Goal: Find contact information: Find contact information

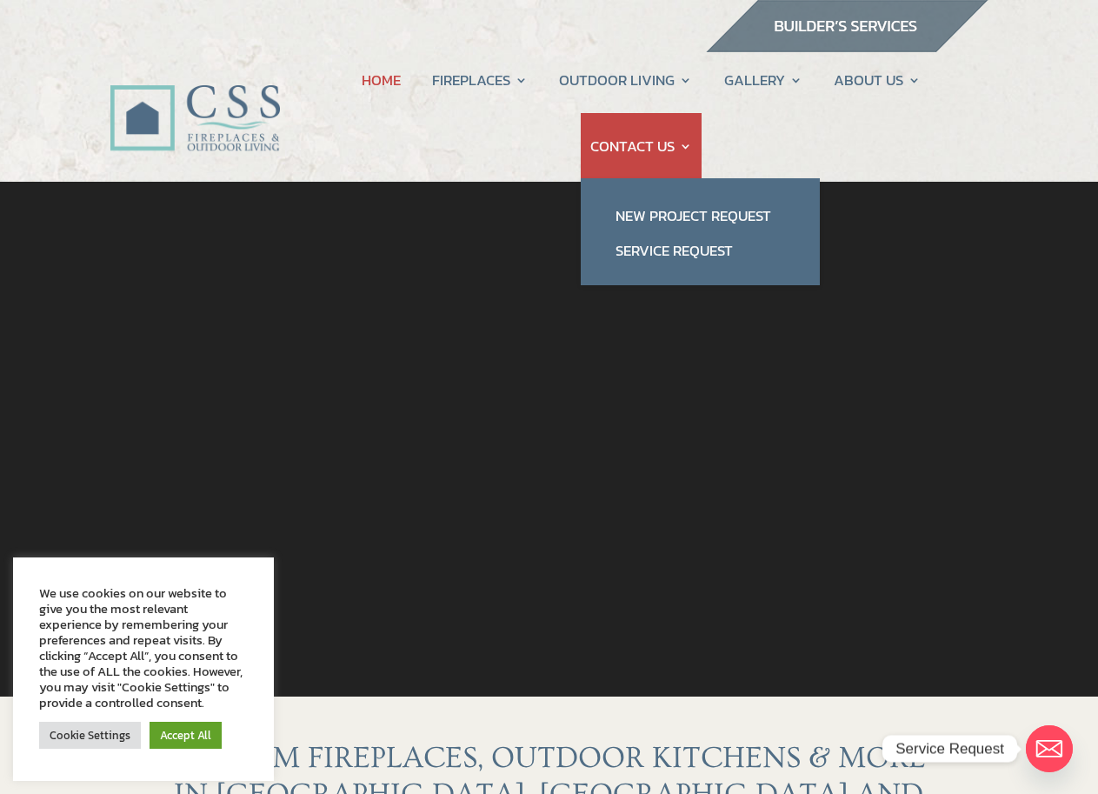
click at [656, 148] on link "CONTACT US" at bounding box center [641, 146] width 102 height 66
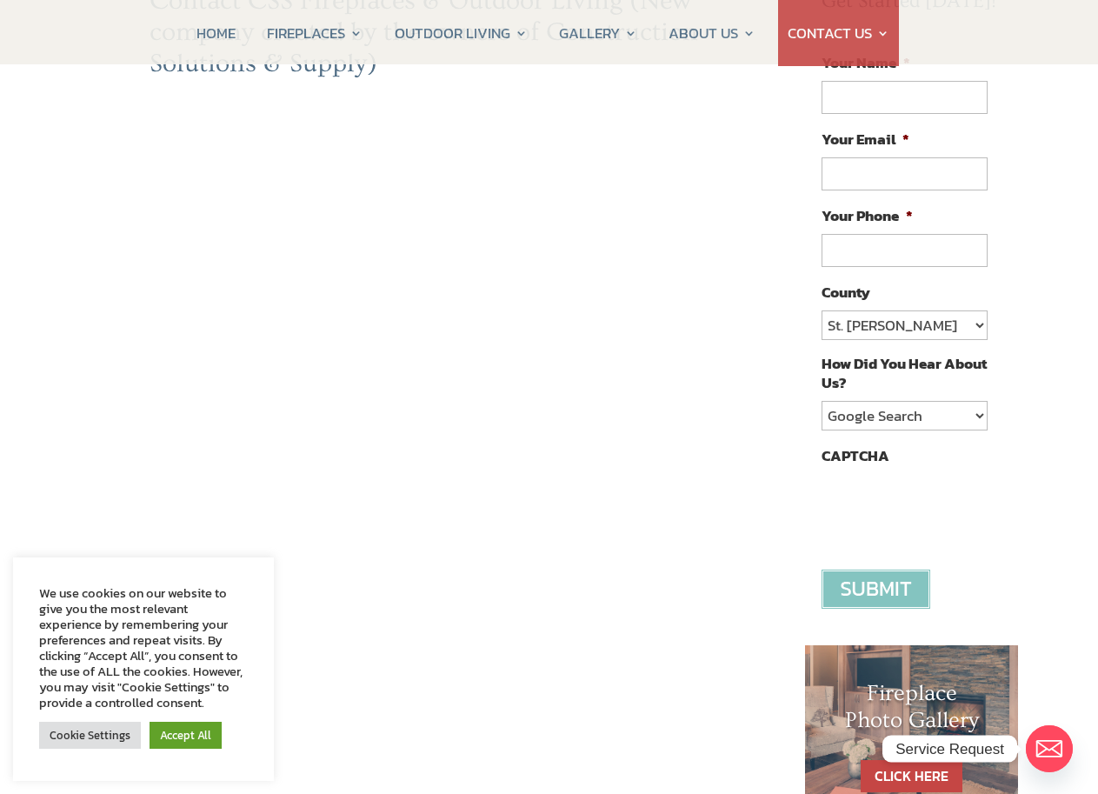
scroll to position [261, 0]
drag, startPoint x: 190, startPoint y: 749, endPoint x: 189, endPoint y: 727, distance: 22.6
click at [190, 749] on div "Cookie Settings Accept All" at bounding box center [143, 735] width 209 height 36
drag, startPoint x: 185, startPoint y: 741, endPoint x: 220, endPoint y: 700, distance: 53.7
click at [184, 741] on link "Accept All" at bounding box center [186, 735] width 72 height 27
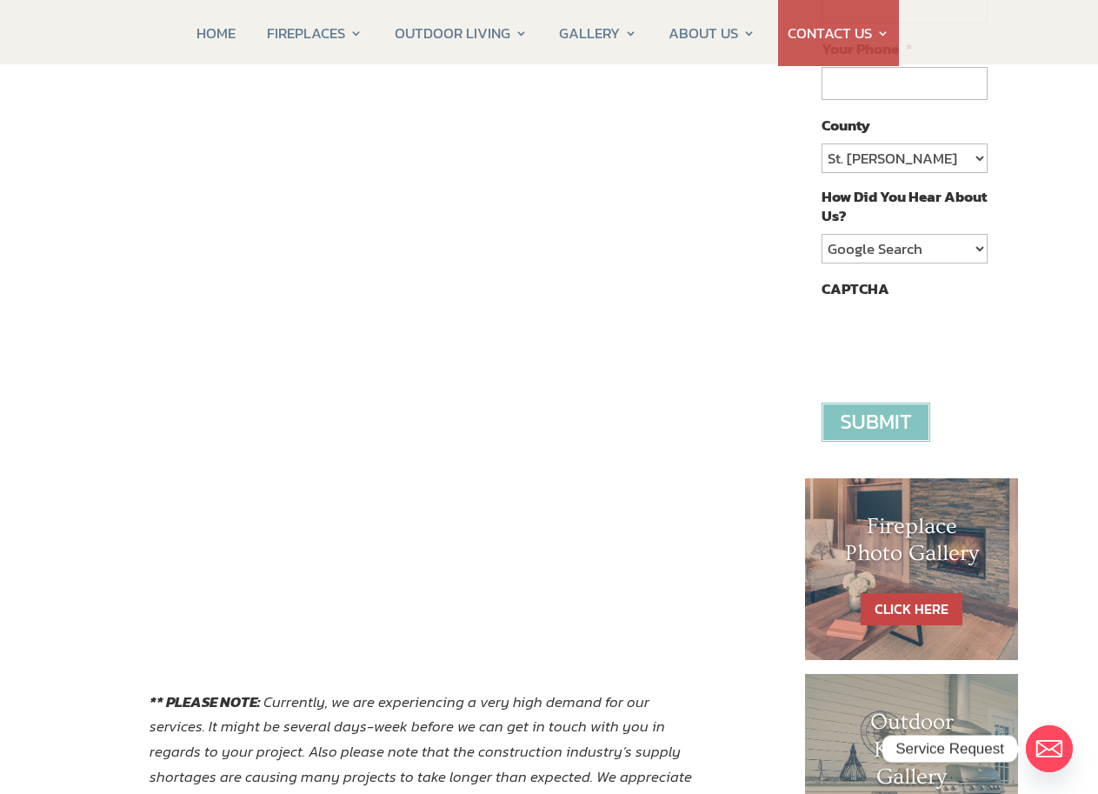
scroll to position [435, 0]
